Goal: Navigation & Orientation: Find specific page/section

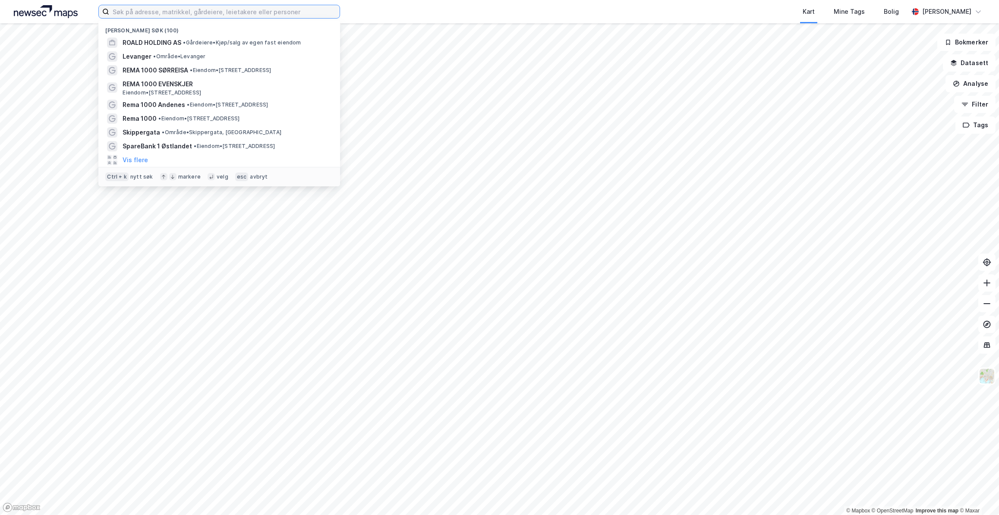
click at [177, 9] on input at bounding box center [224, 11] width 230 height 13
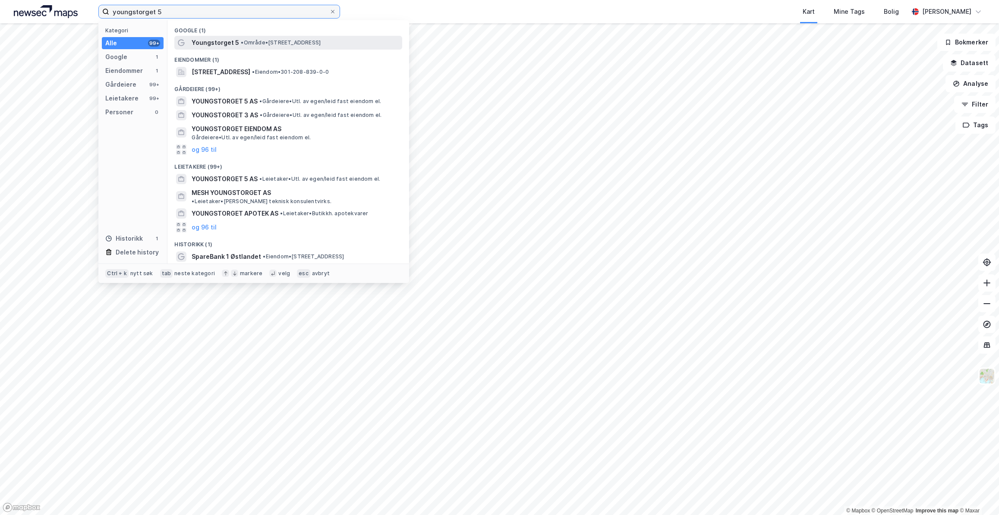
type input "youngstorget 5"
click at [214, 43] on span "Youngstorget 5" at bounding box center [215, 43] width 47 height 10
